Goal: Task Accomplishment & Management: Manage account settings

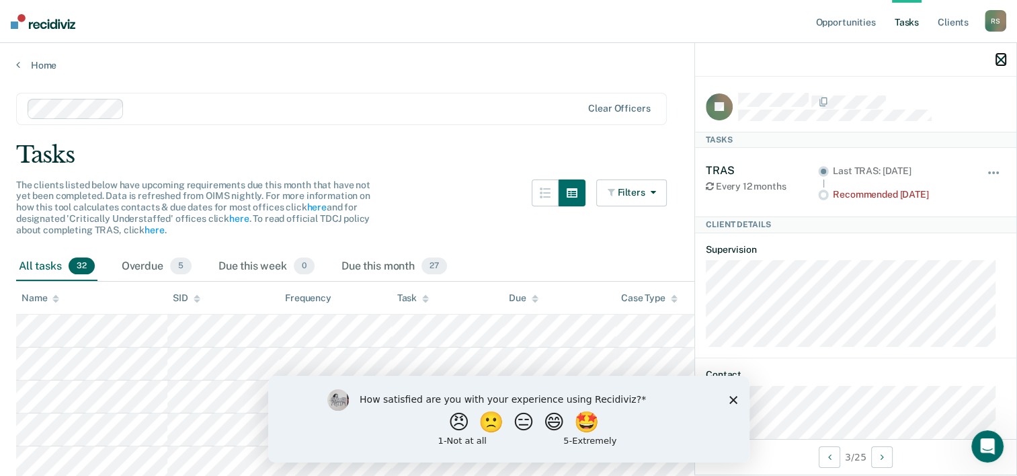
click at [1004, 56] on icon "button" at bounding box center [1000, 59] width 9 height 9
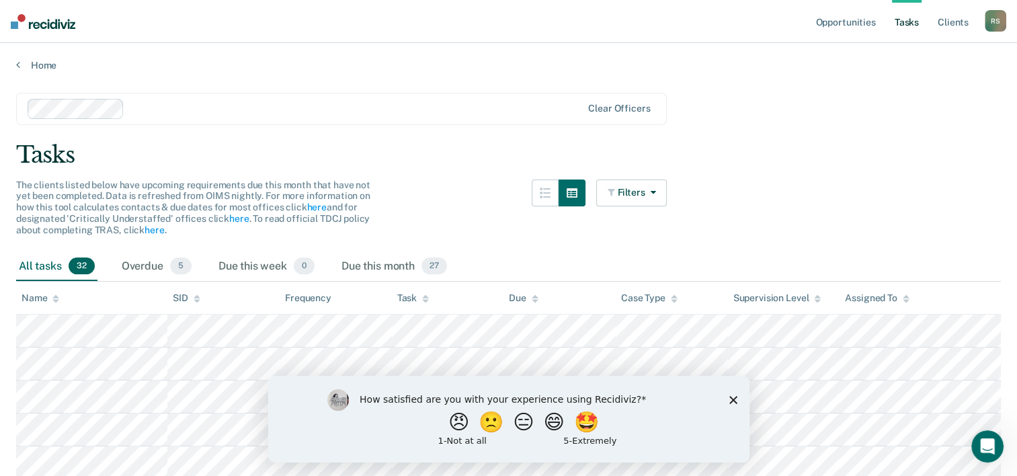
click at [594, 427] on button "🤩" at bounding box center [587, 421] width 36 height 27
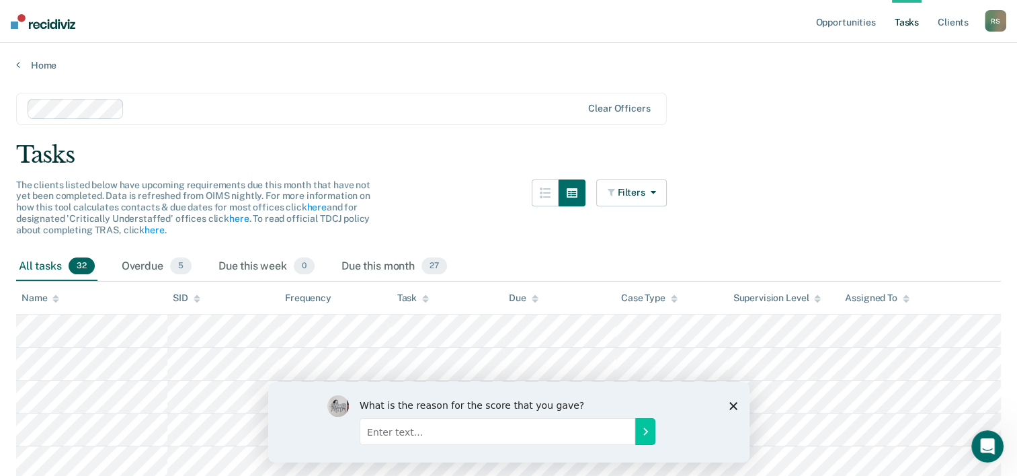
click at [733, 400] on div "What is the reason for the score that you gave?" at bounding box center [508, 421] width 481 height 81
click at [647, 430] on icon "Submit your response" at bounding box center [644, 431] width 11 height 11
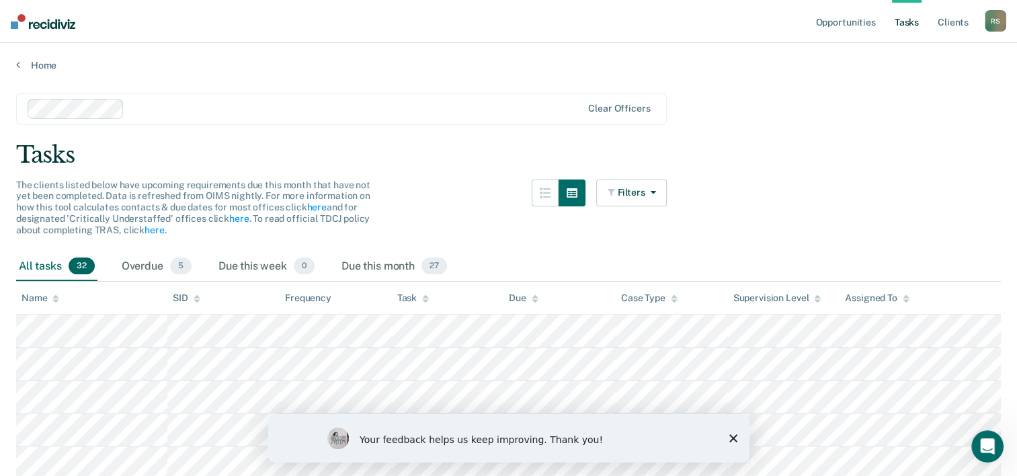
click at [730, 438] on icon "Close survey" at bounding box center [733, 438] width 8 height 8
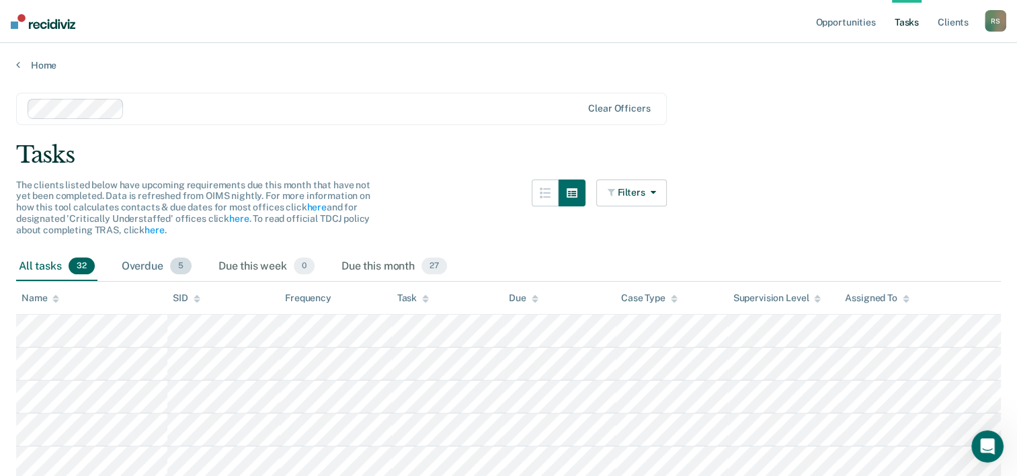
click at [154, 266] on div "Overdue 5" at bounding box center [156, 267] width 75 height 30
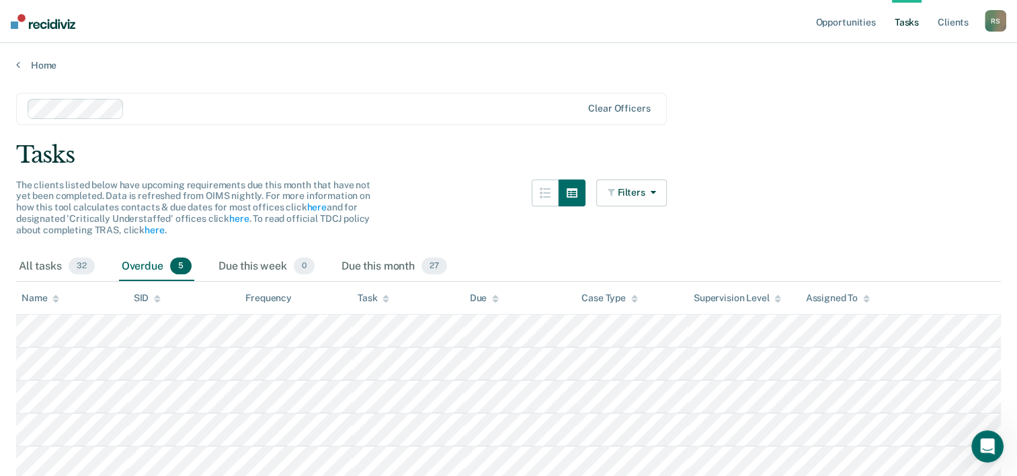
scroll to position [56, 0]
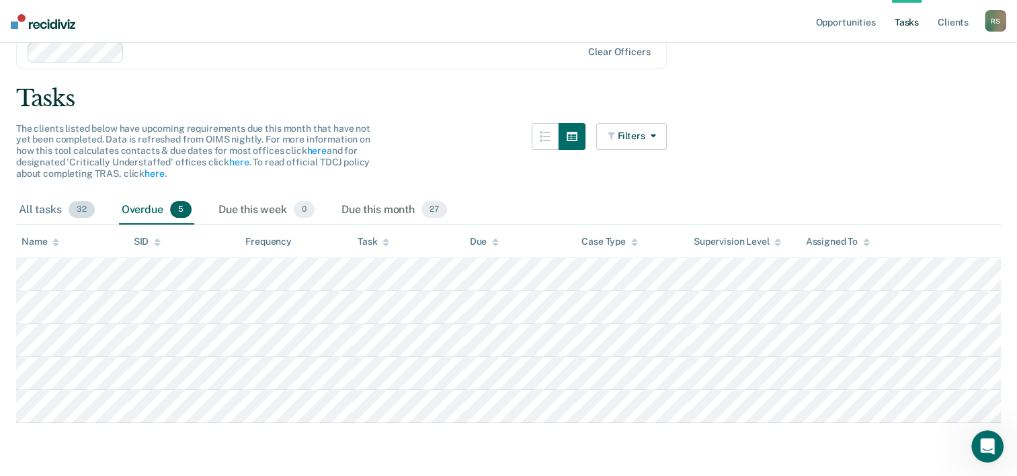
click at [42, 210] on div "All tasks 32" at bounding box center [56, 211] width 81 height 30
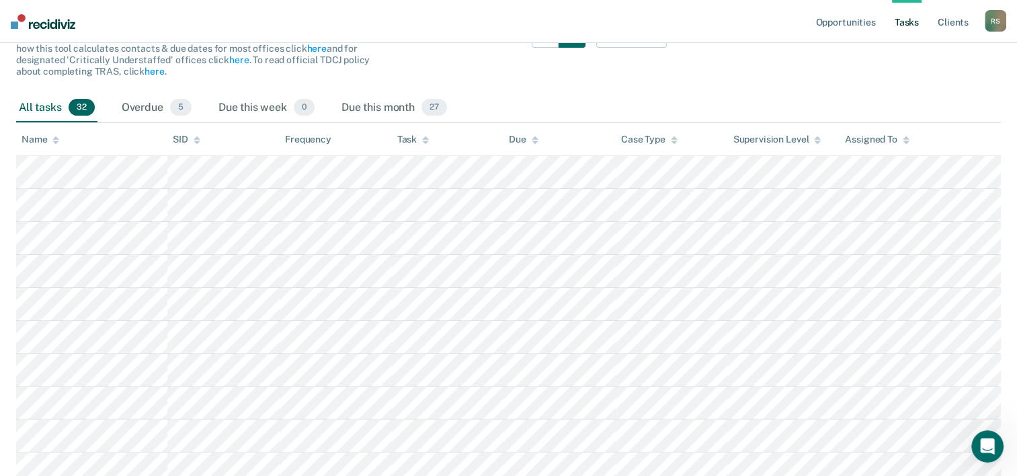
scroll to position [258, 0]
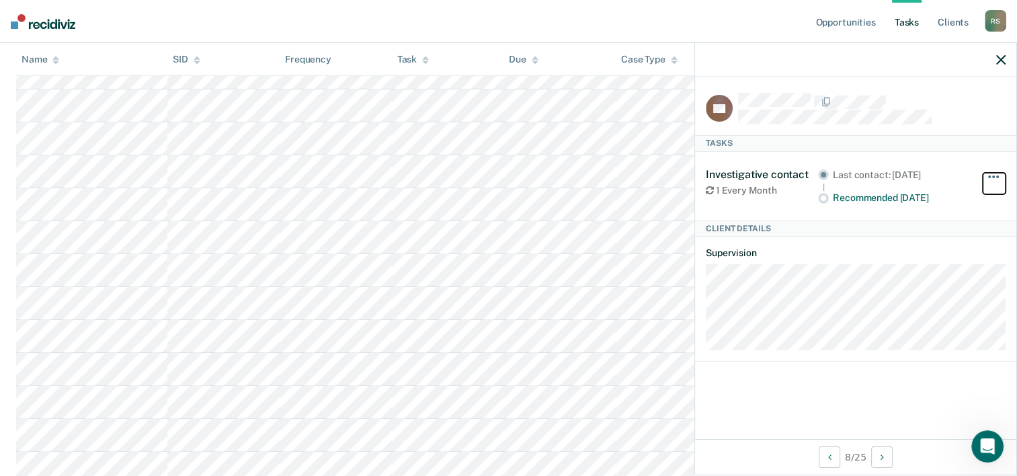
click at [992, 175] on span "button" at bounding box center [993, 176] width 3 height 3
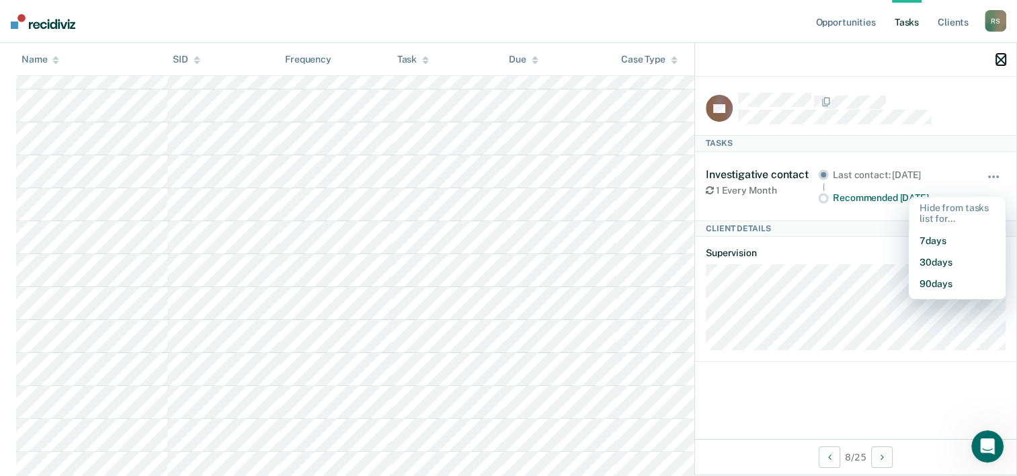
click at [998, 61] on icon "button" at bounding box center [1000, 59] width 9 height 9
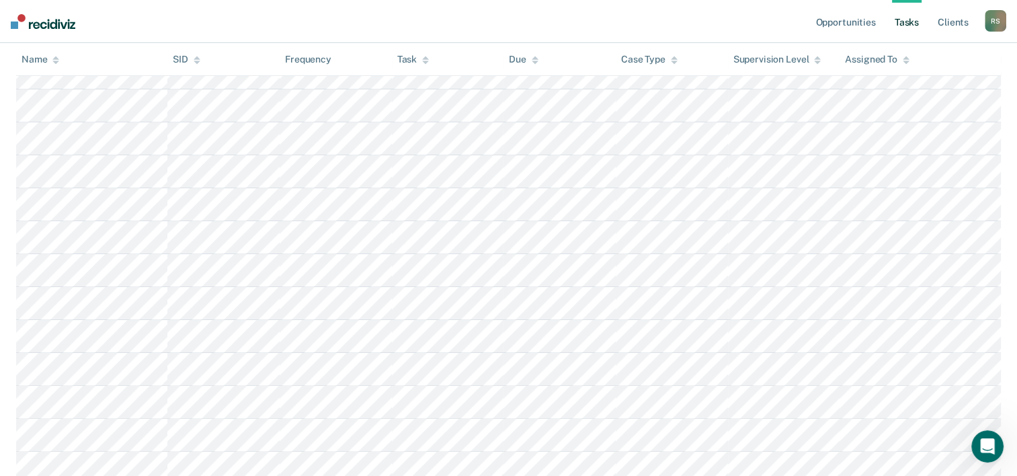
scroll to position [0, 0]
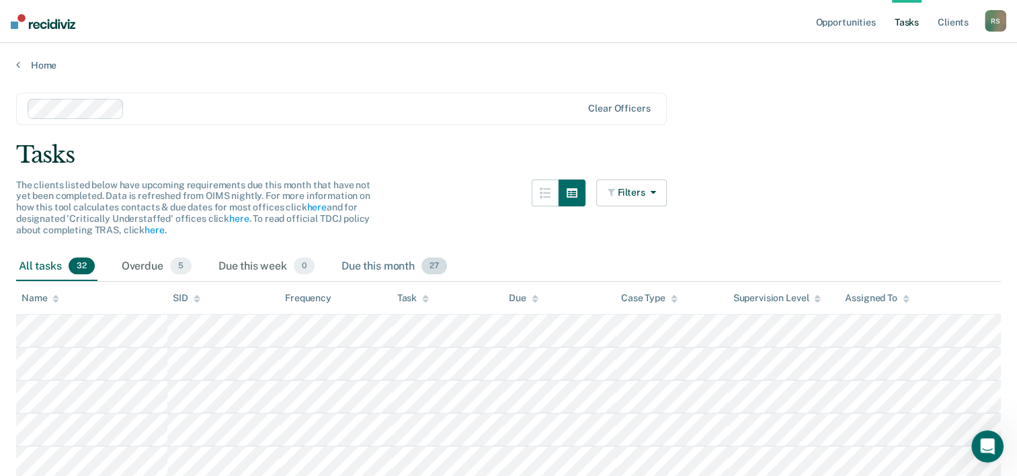
click at [403, 265] on div "Due this month 27" at bounding box center [394, 267] width 111 height 30
click at [48, 264] on div "All tasks 32" at bounding box center [56, 267] width 81 height 30
